Goal: Navigation & Orientation: Find specific page/section

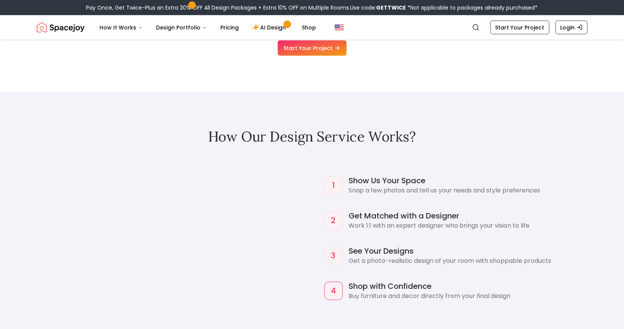
scroll to position [668, 0]
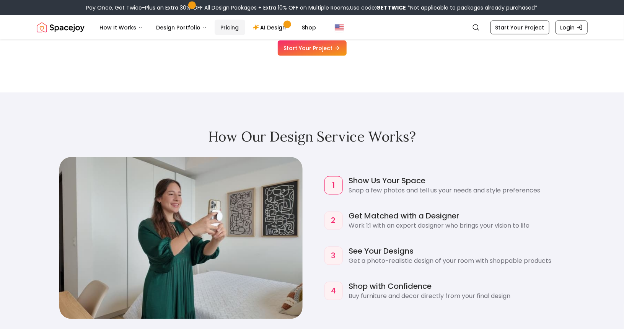
click at [230, 29] on link "Pricing" at bounding box center [230, 27] width 31 height 15
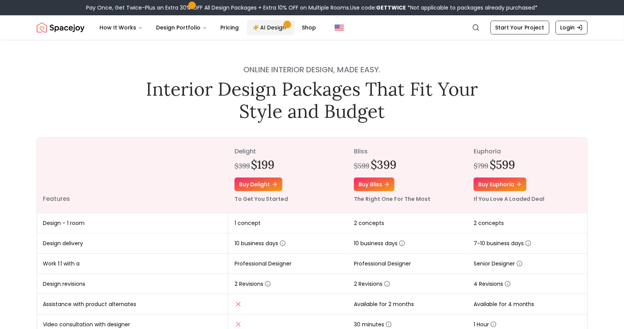
click at [271, 30] on link "AI Design" at bounding box center [271, 27] width 48 height 15
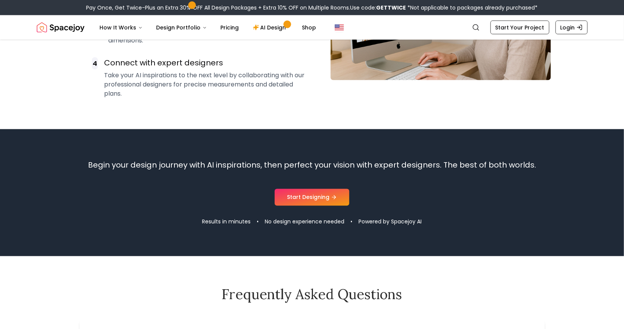
scroll to position [460, 0]
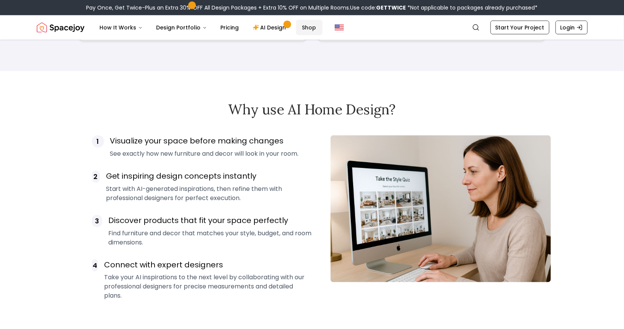
click at [310, 28] on link "Shop" at bounding box center [309, 27] width 26 height 15
click at [57, 31] on img "Spacejoy" at bounding box center [61, 27] width 48 height 15
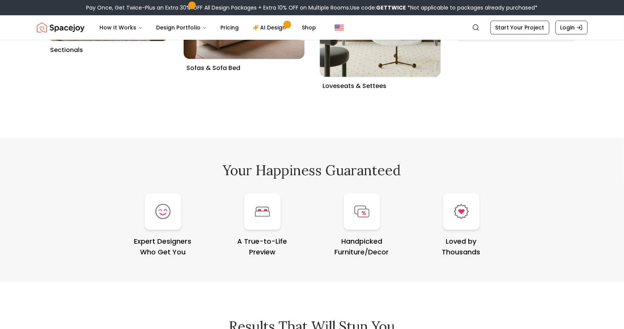
scroll to position [2971, 0]
